Goal: Communication & Community: Participate in discussion

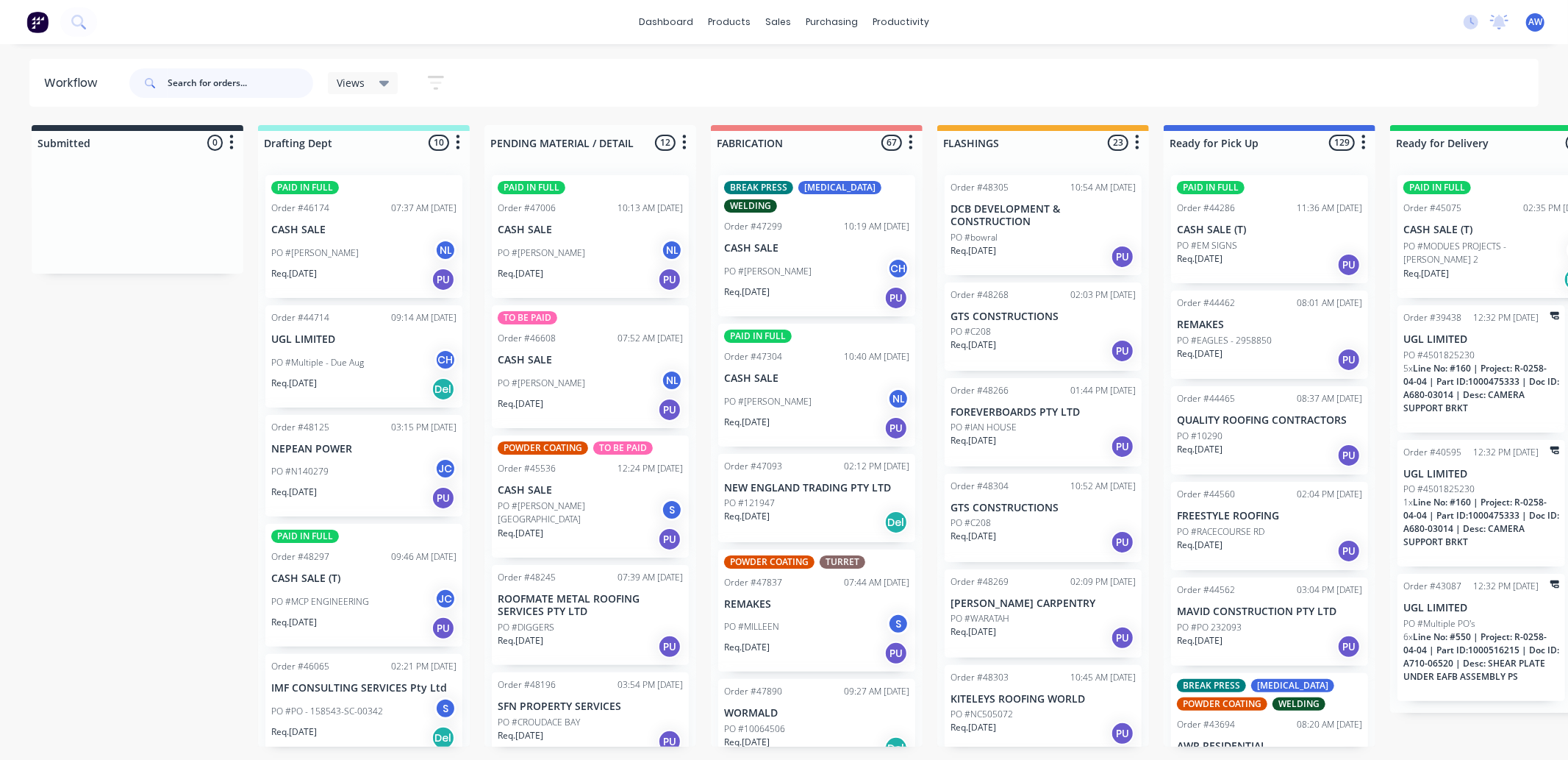
drag, startPoint x: 217, startPoint y: 85, endPoint x: 212, endPoint y: 92, distance: 8.6
click at [217, 86] on input "text" at bounding box center [240, 83] width 145 height 30
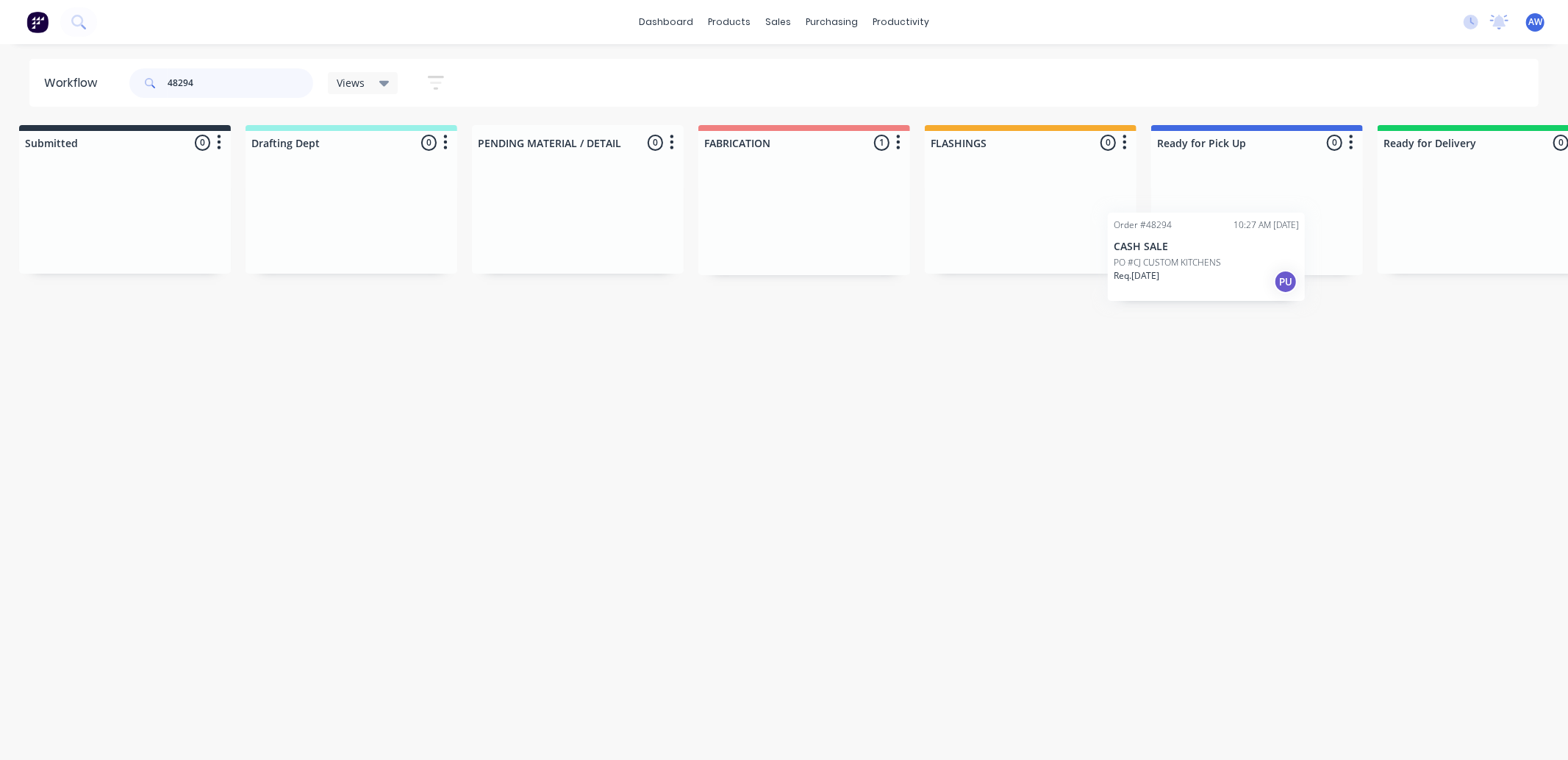
scroll to position [0, 20]
drag, startPoint x: 779, startPoint y: 216, endPoint x: 1173, endPoint y: 239, distance: 394.7
click at [1188, 218] on div "Submitted 0 Sort By Created date Required date Order number Customer name Most …" at bounding box center [1195, 200] width 2452 height 150
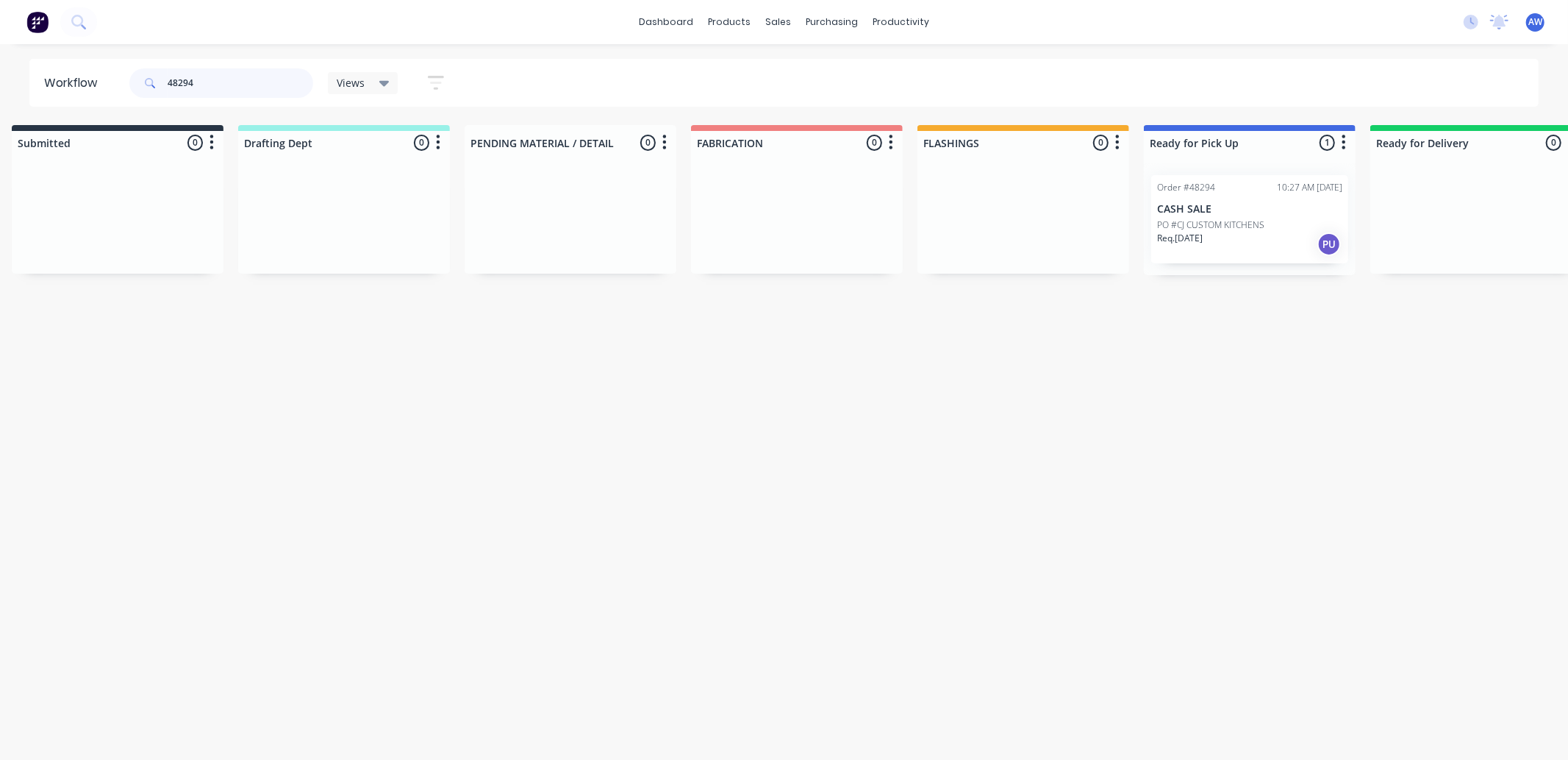
type input "48294"
click at [1201, 227] on p "PO #CJ CUSTOM KITCHENS" at bounding box center [1211, 225] width 107 height 13
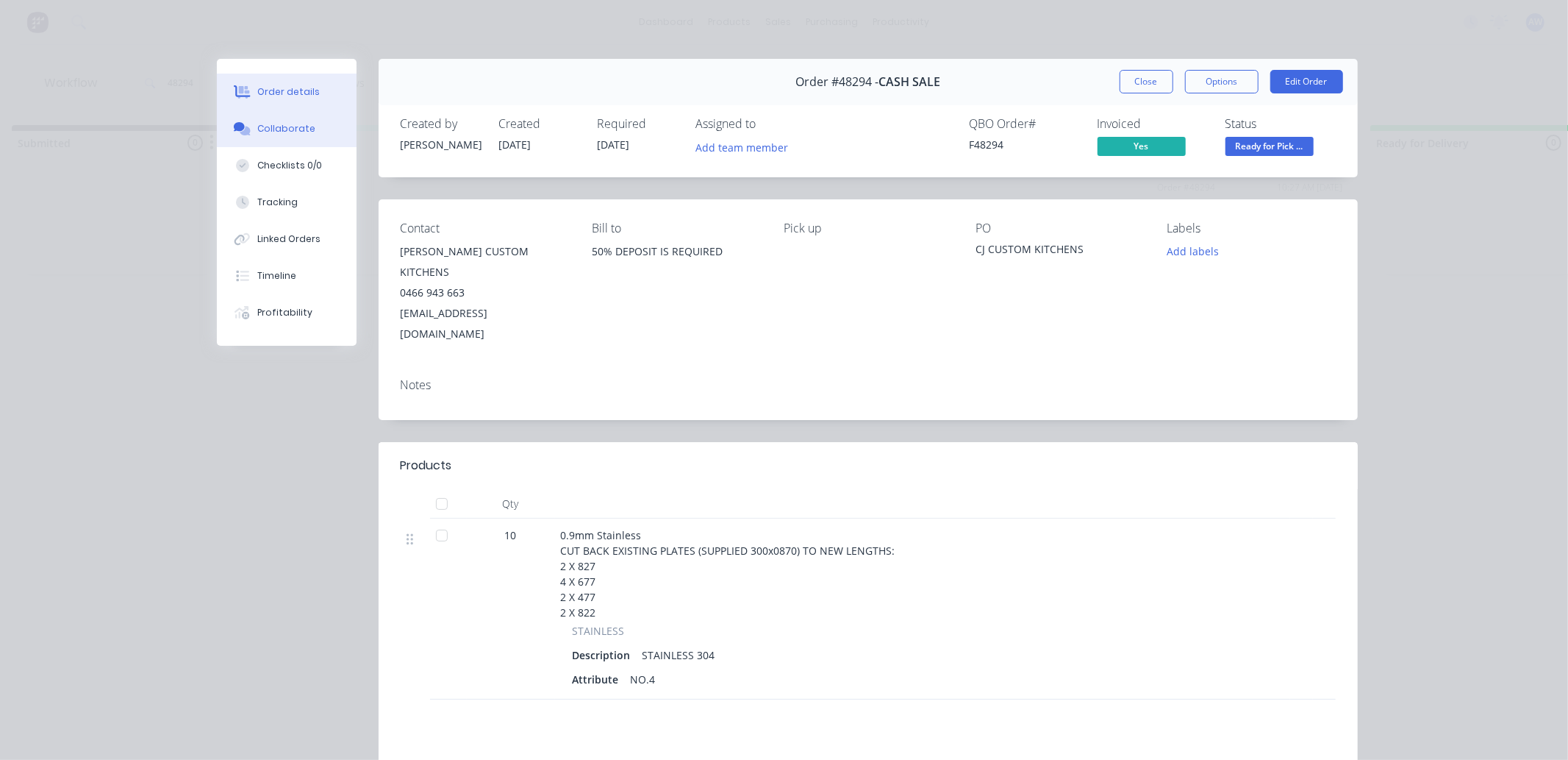
click at [290, 126] on div "Collaborate" at bounding box center [286, 128] width 58 height 13
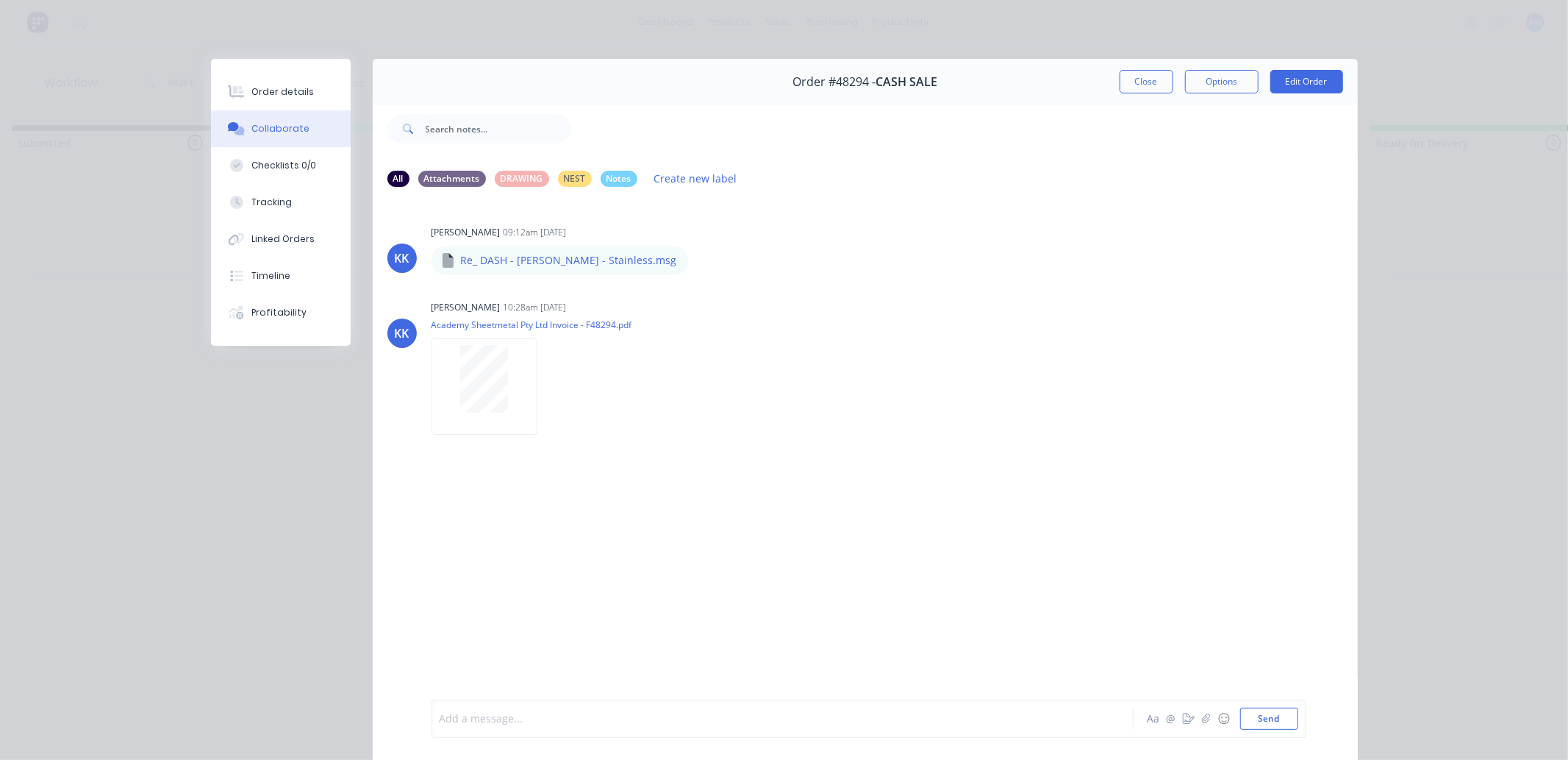
click at [457, 712] on div at bounding box center [762, 719] width 643 height 16
click at [1125, 83] on button "Close" at bounding box center [1146, 82] width 54 height 23
